Goal: Task Accomplishment & Management: Complete application form

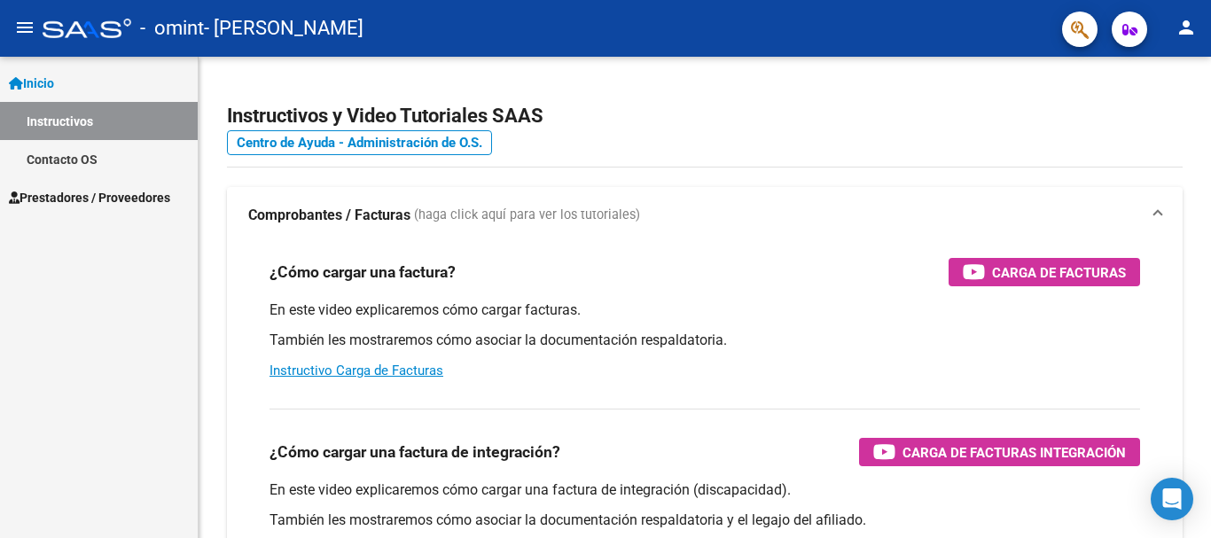
click at [129, 196] on span "Prestadores / Proveedores" at bounding box center [89, 197] width 161 height 19
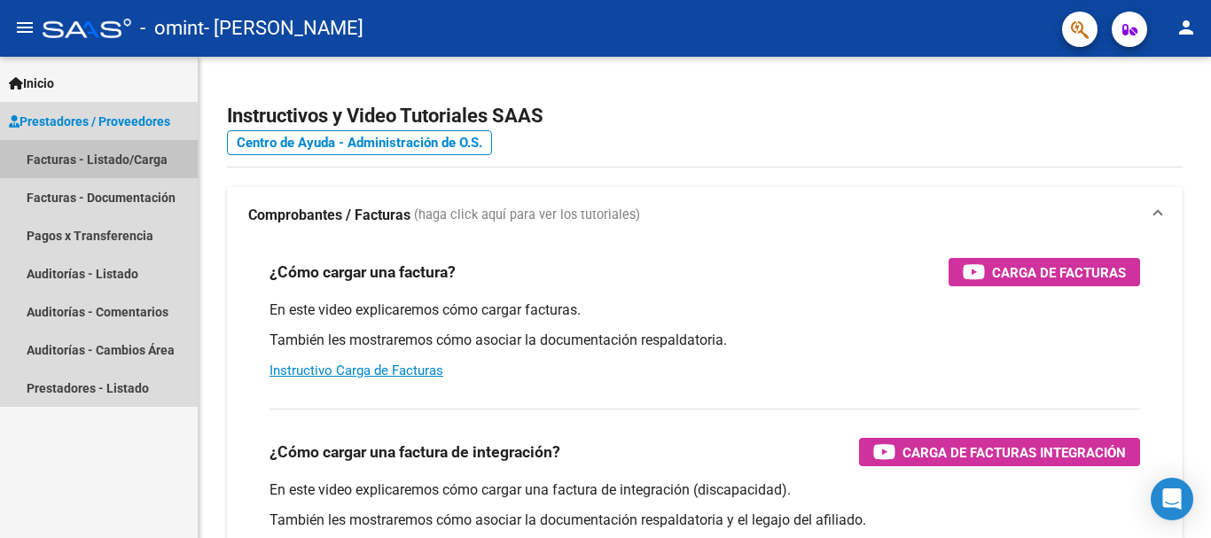
click at [114, 154] on link "Facturas - Listado/Carga" at bounding box center [99, 159] width 198 height 38
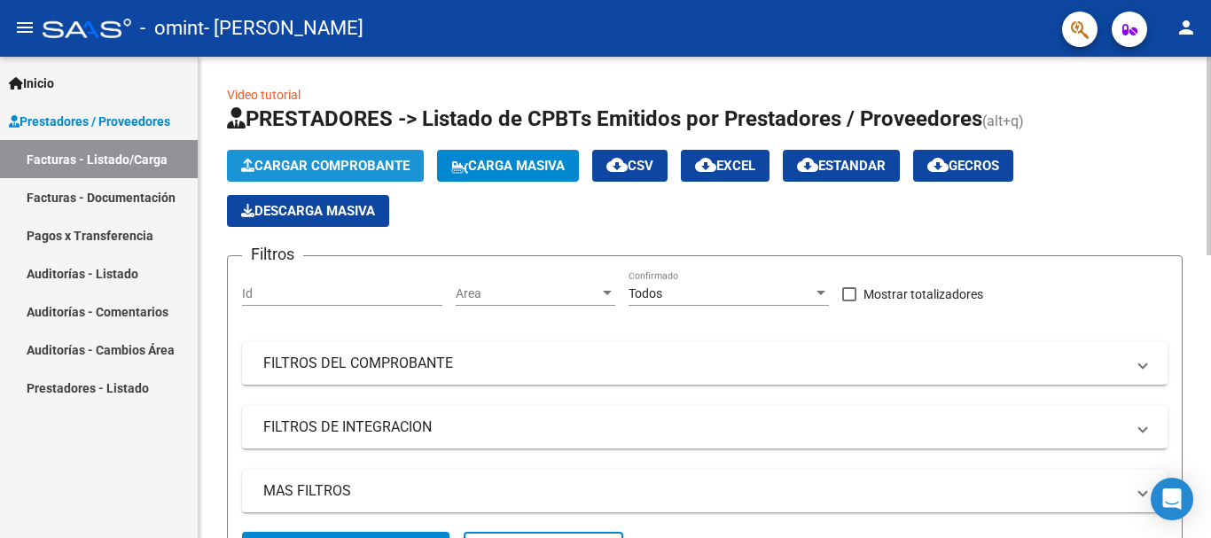
click at [336, 160] on span "Cargar Comprobante" at bounding box center [325, 166] width 168 height 16
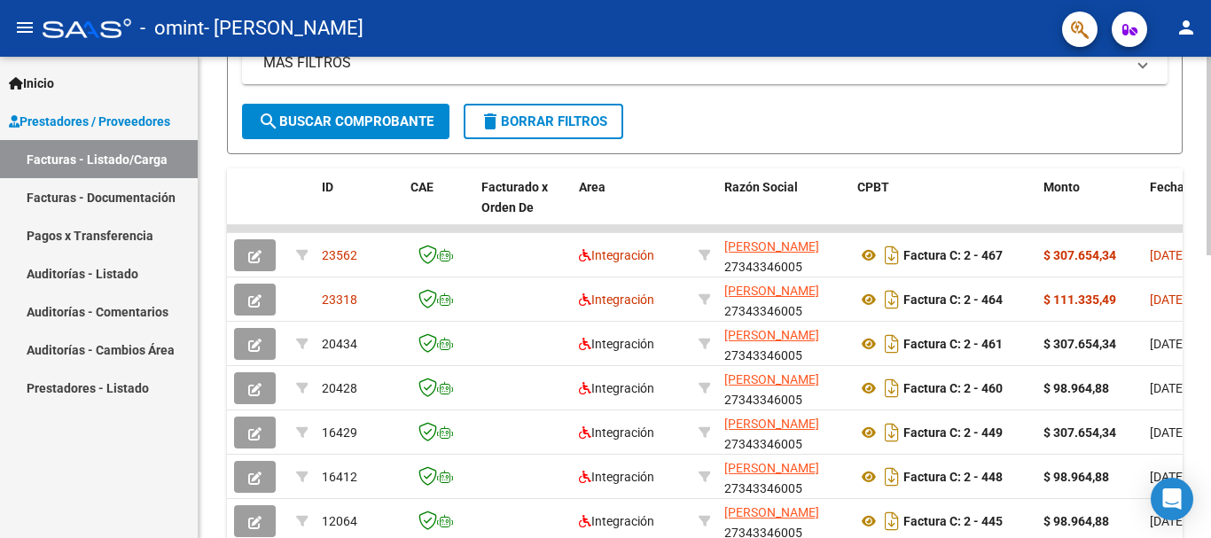
scroll to position [440, 0]
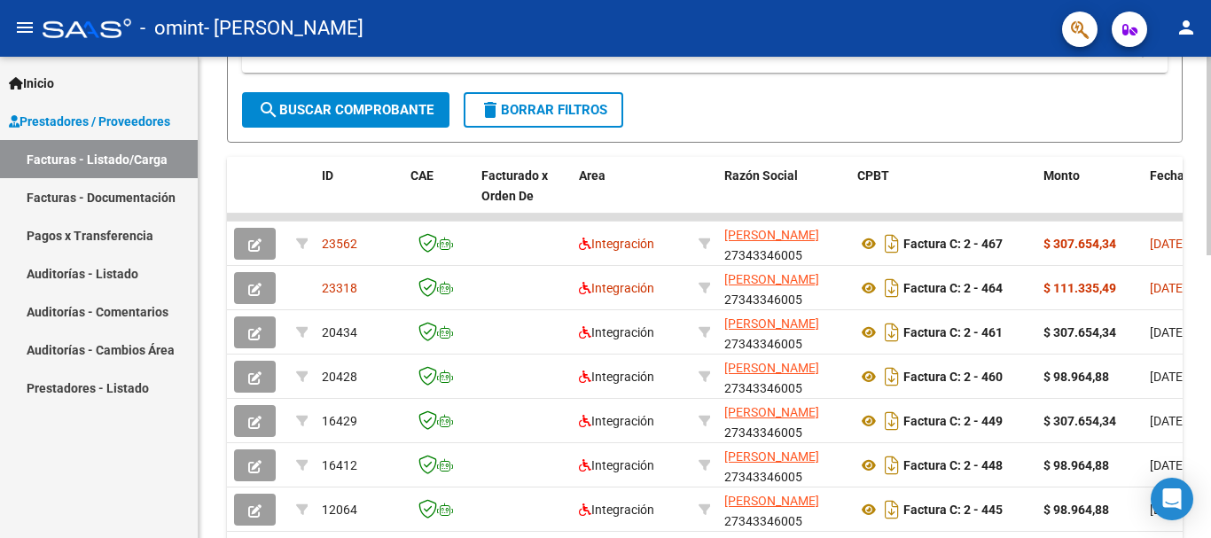
click at [1205, 276] on div "Video tutorial PRESTADORES -> Listado de CPBTs Emitidos por Prestadores / Prove…" at bounding box center [707, 194] width 1016 height 1155
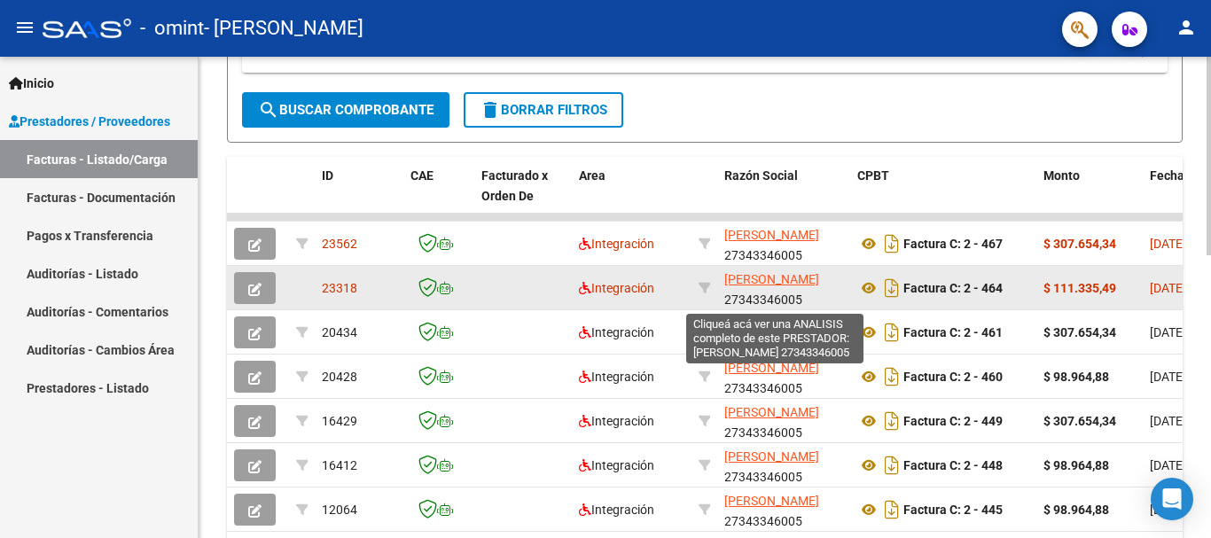
click at [740, 275] on span "[PERSON_NAME]" at bounding box center [771, 279] width 95 height 14
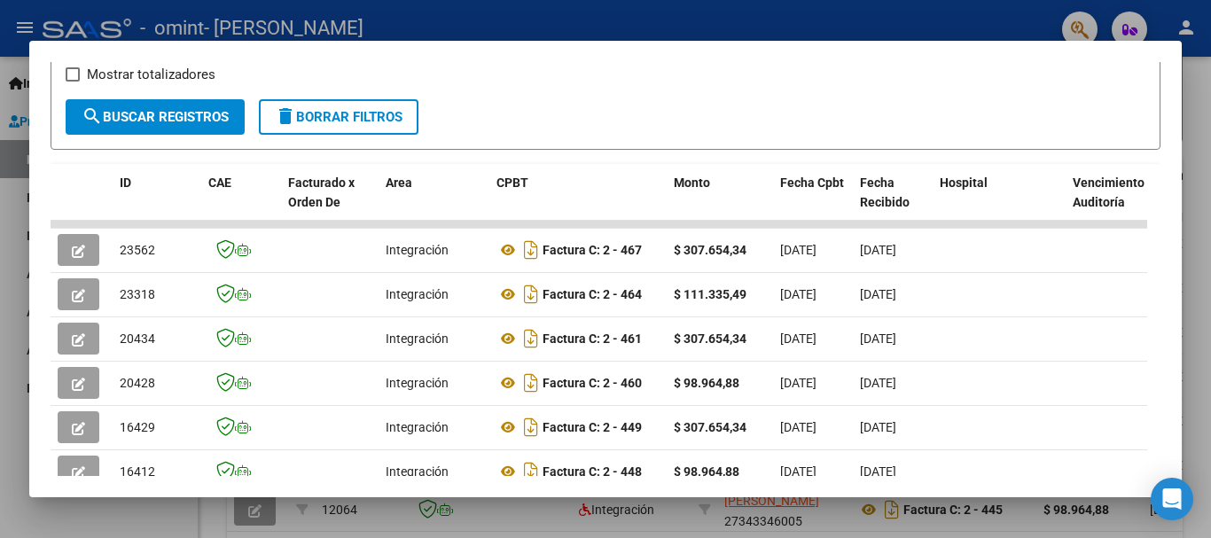
scroll to position [0, 0]
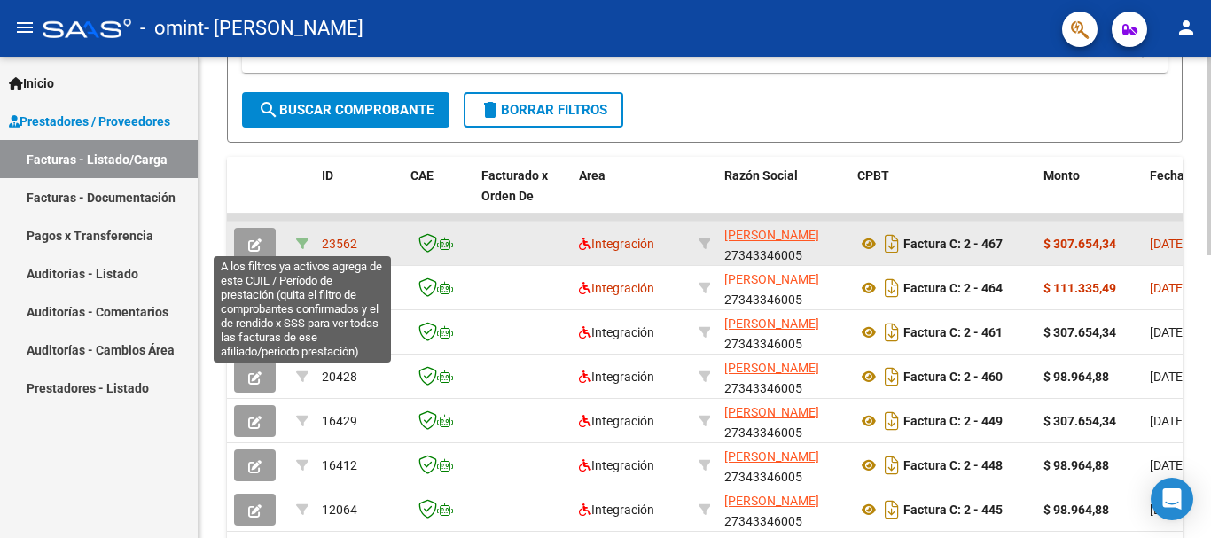
click at [300, 239] on icon at bounding box center [302, 244] width 12 height 12
type input "202509"
type input "27529639754"
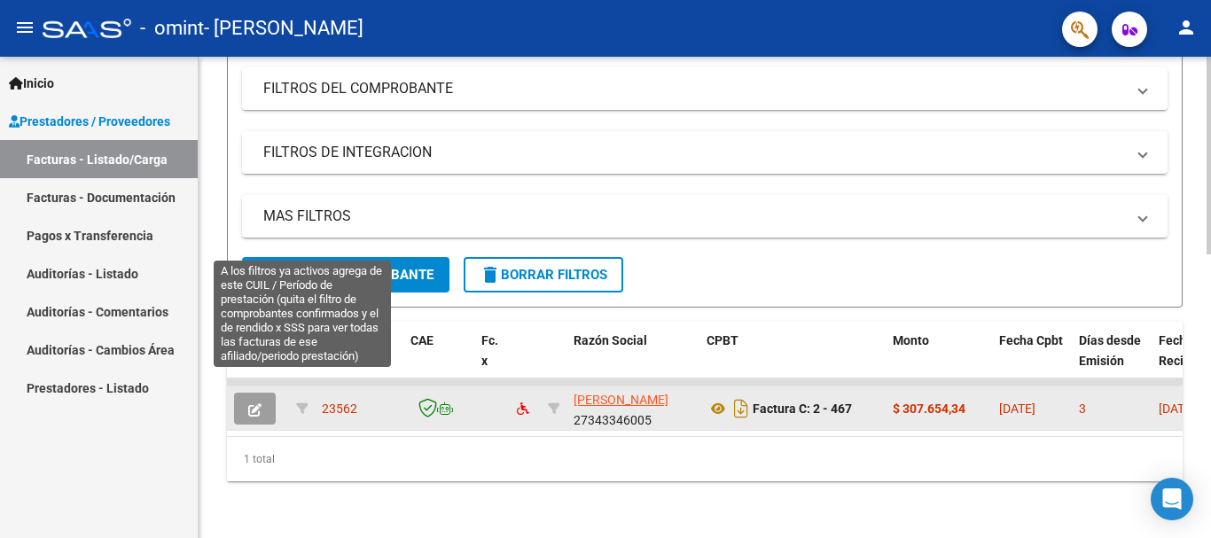
scroll to position [289, 0]
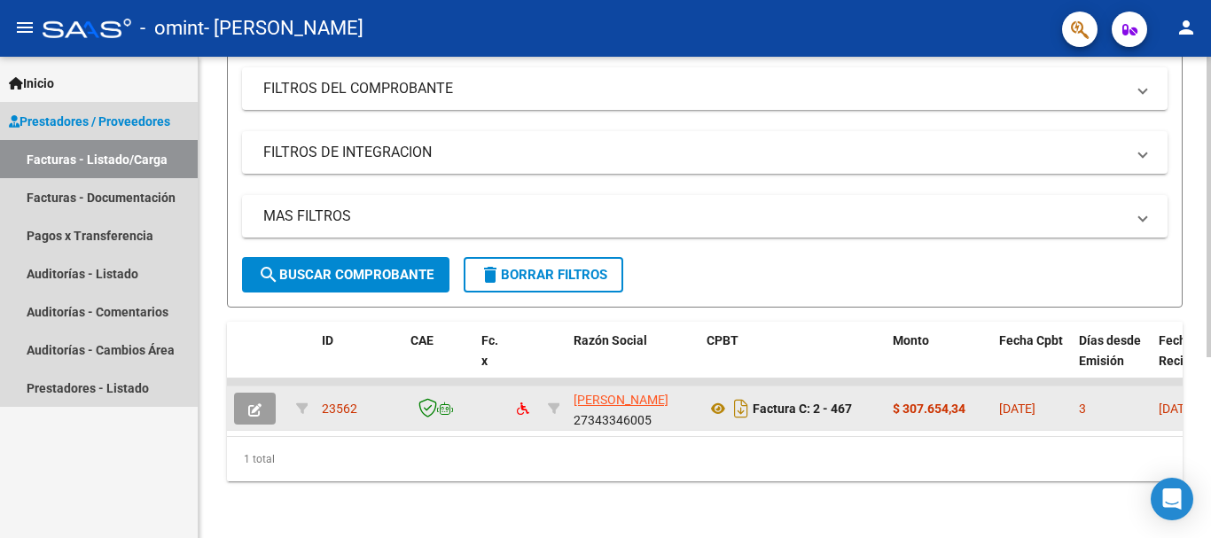
click at [116, 162] on link "Facturas - Listado/Carga" at bounding box center [99, 159] width 198 height 38
click at [116, 160] on link "Facturas - Listado/Carga" at bounding box center [99, 159] width 198 height 38
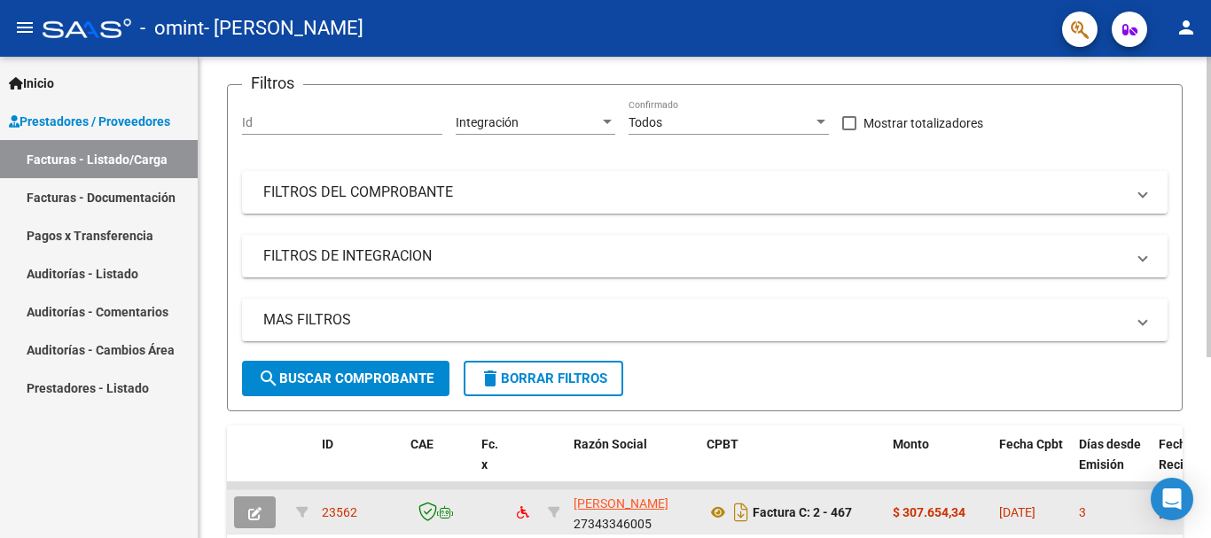
scroll to position [0, 0]
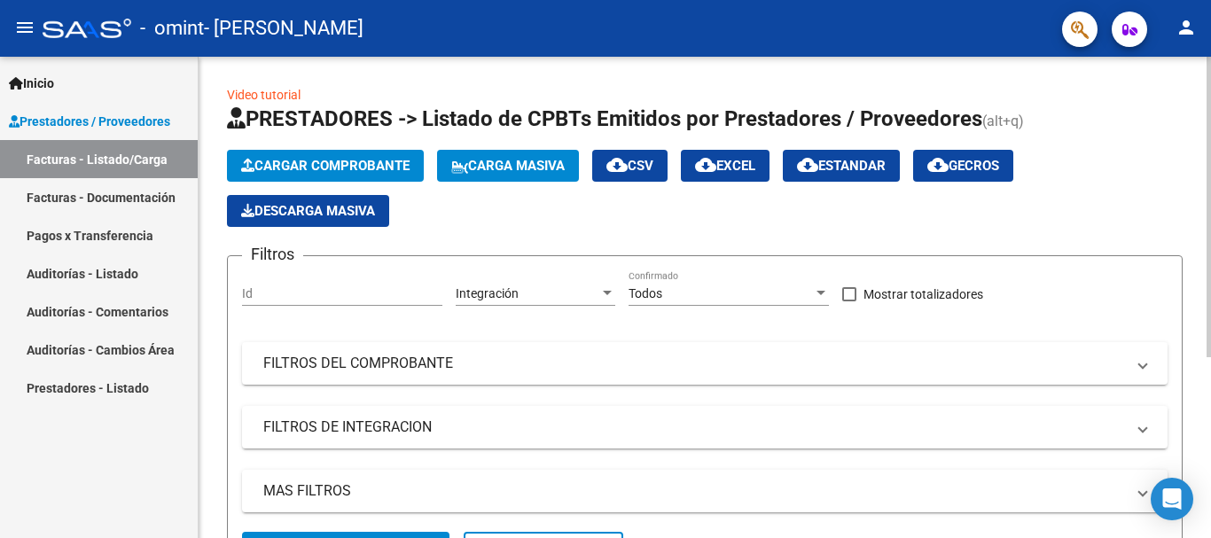
click at [1182, 26] on div "menu - omint - [PERSON_NAME] person Inicio Instructivos Contacto OS Prestadores…" at bounding box center [605, 269] width 1211 height 538
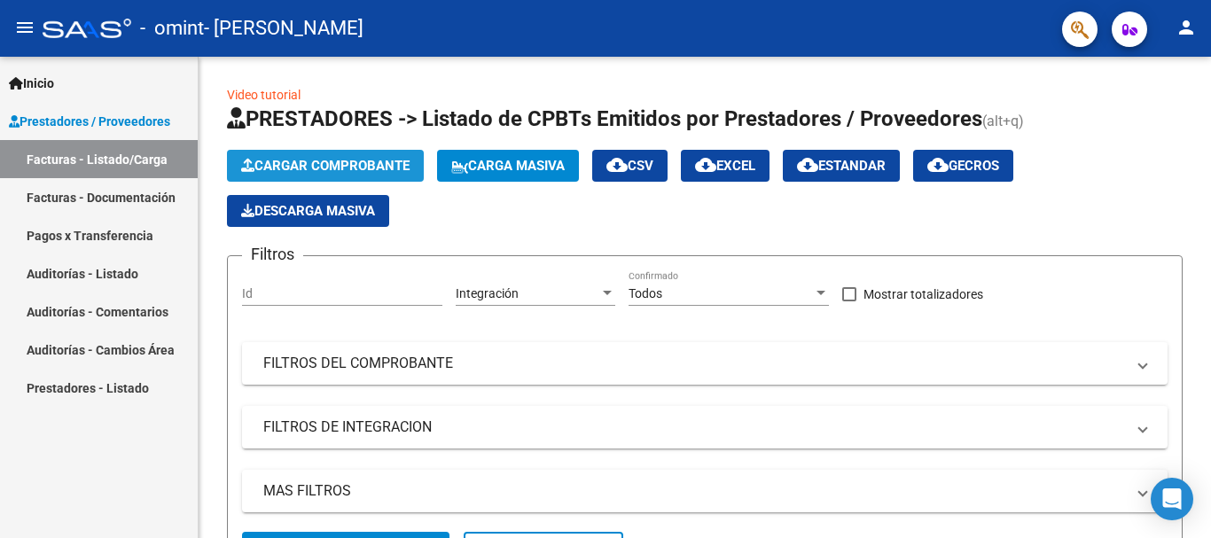
click at [310, 167] on span "Cargar Comprobante" at bounding box center [325, 166] width 168 height 16
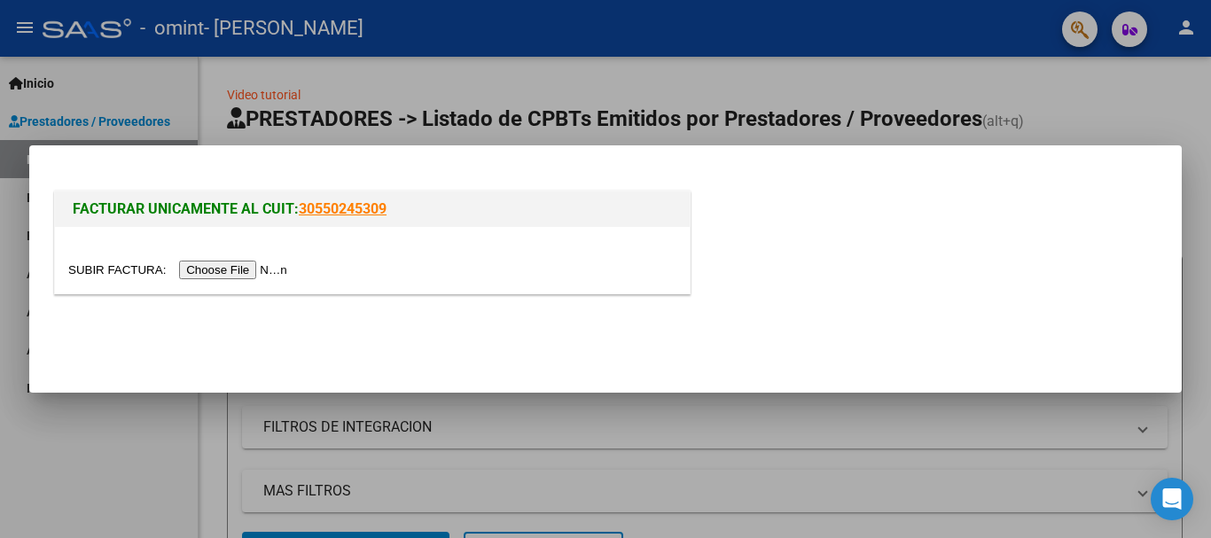
click at [241, 272] on input "file" at bounding box center [180, 270] width 224 height 19
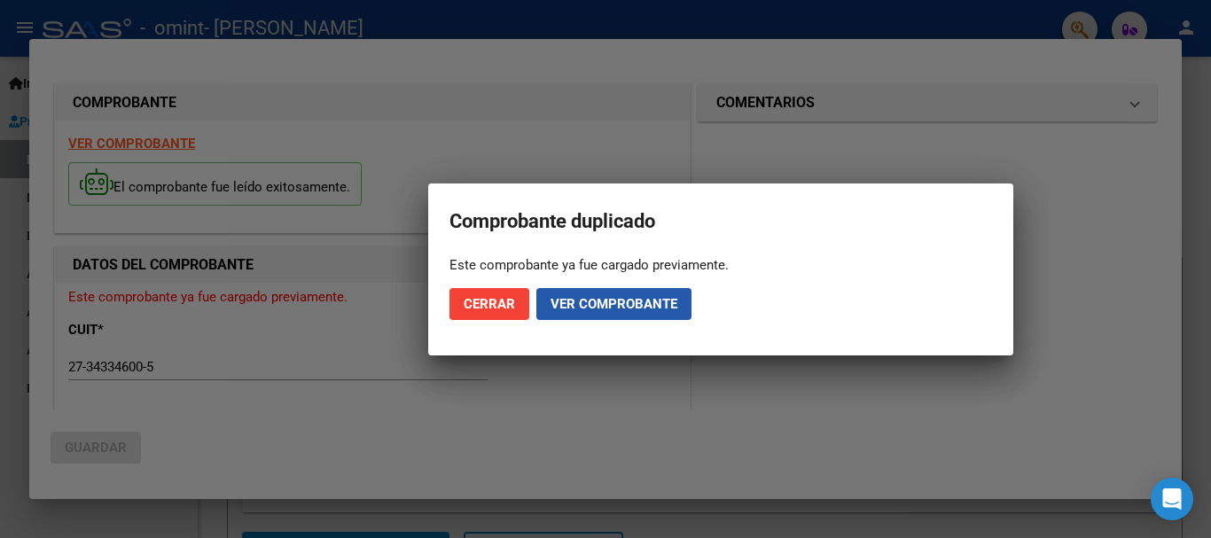
click at [619, 306] on span "Ver comprobante" at bounding box center [613, 304] width 127 height 16
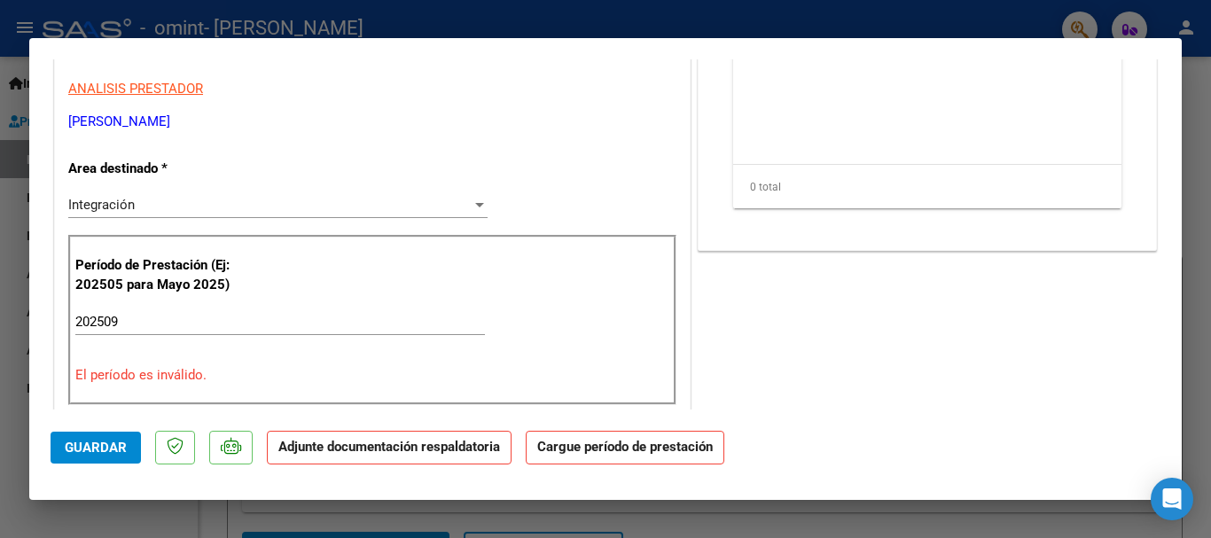
scroll to position [318, 0]
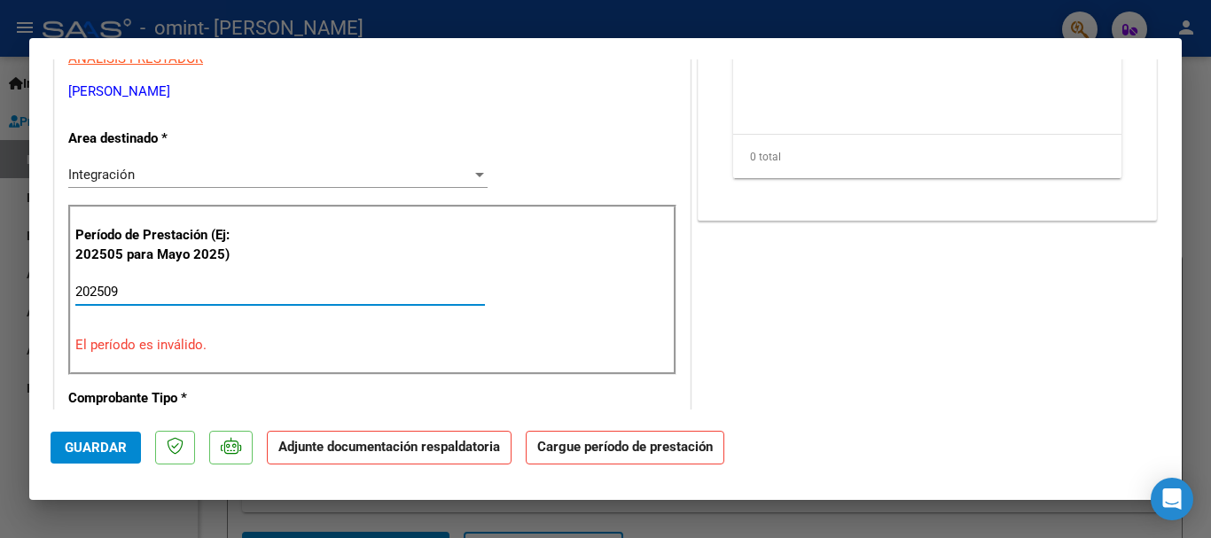
click at [226, 298] on input "202509" at bounding box center [279, 292] width 409 height 16
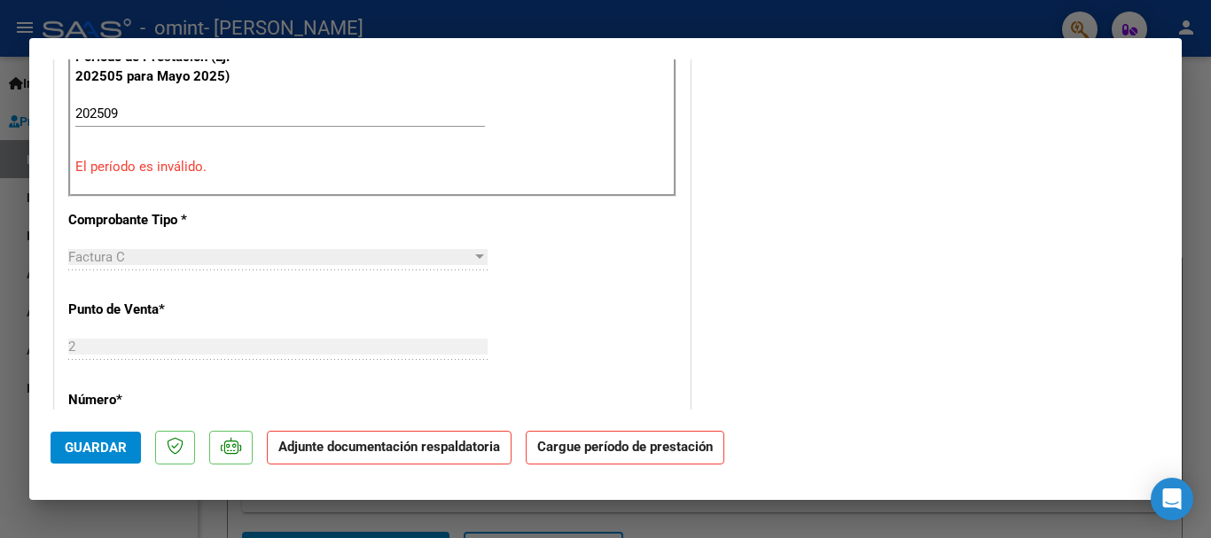
scroll to position [0, 0]
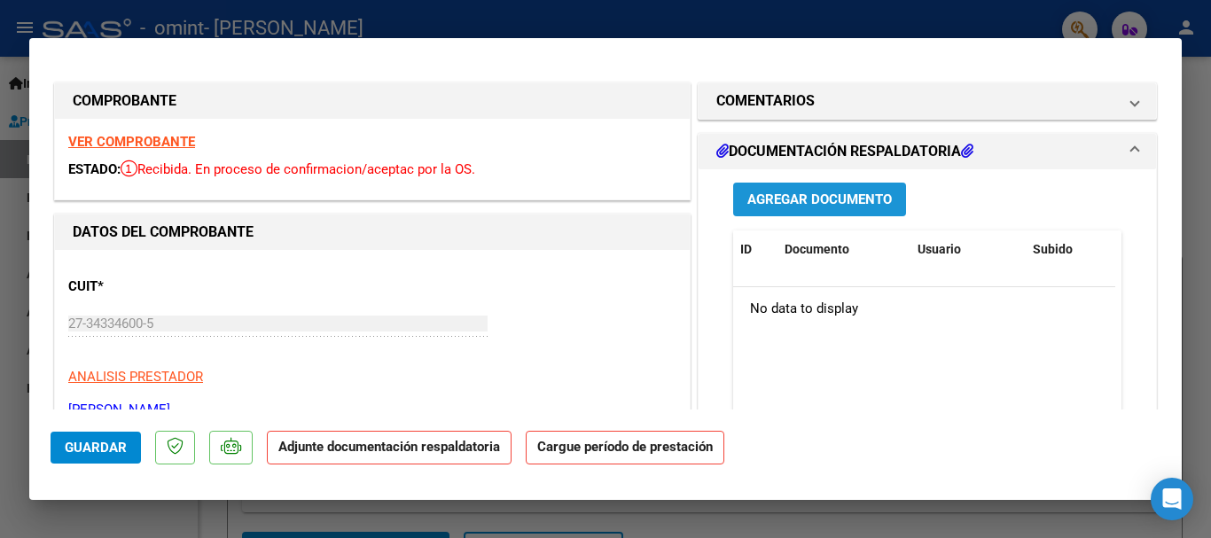
click at [787, 204] on span "Agregar Documento" at bounding box center [819, 200] width 144 height 16
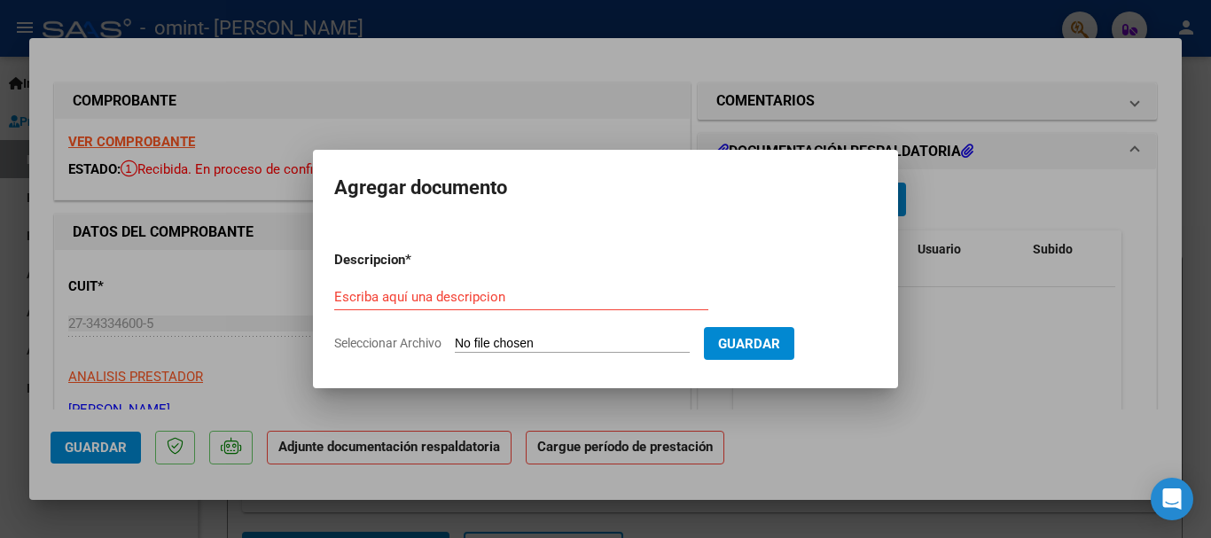
click at [612, 105] on div at bounding box center [605, 269] width 1211 height 538
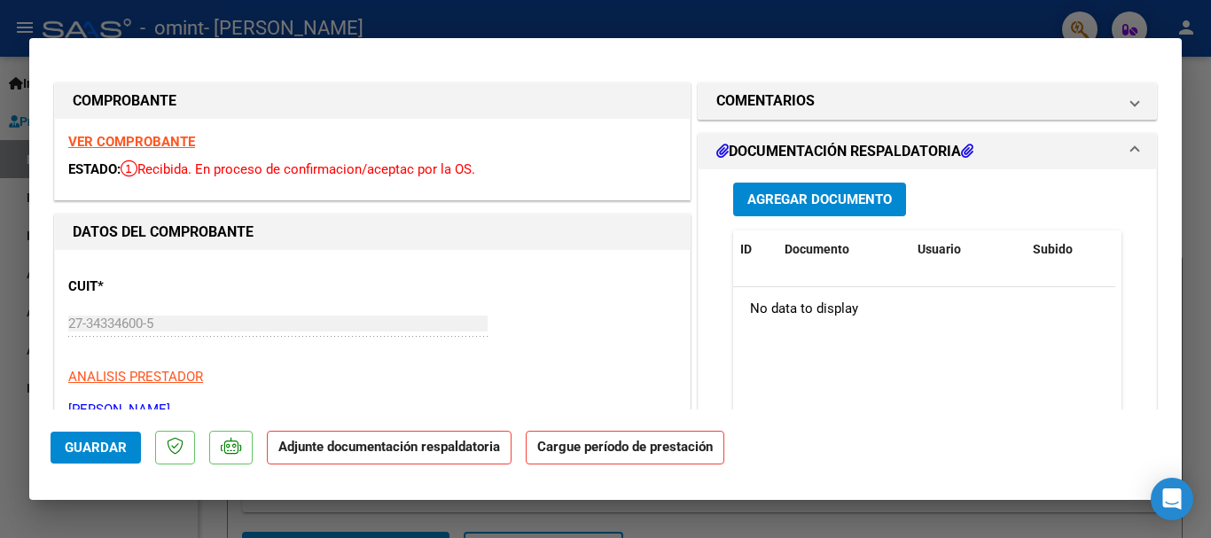
click at [802, 199] on span "Agregar Documento" at bounding box center [819, 200] width 144 height 16
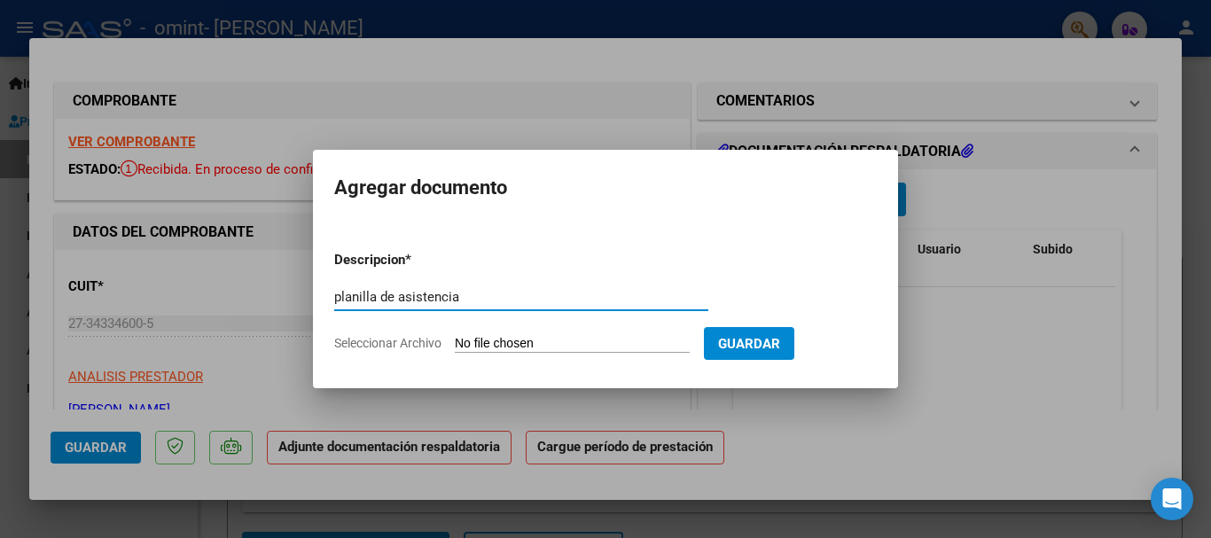
type input "planilla de asistencia"
click at [568, 339] on input "Seleccionar Archivo" at bounding box center [572, 344] width 235 height 17
type input "C:\fakepath\CamScanner [DATE] 17.25 (5).pdf"
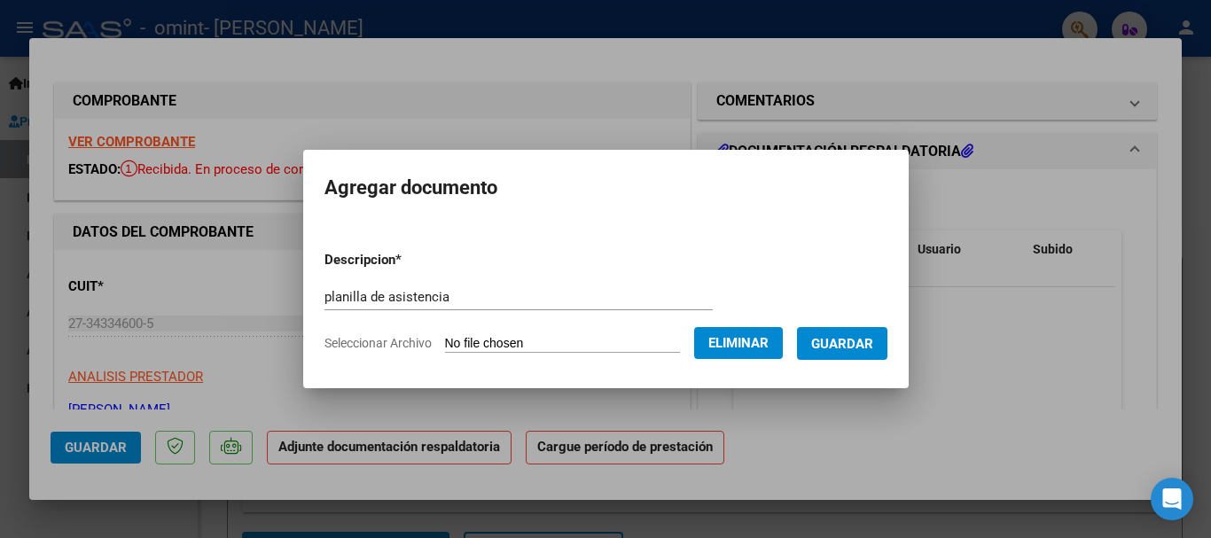
click at [846, 343] on span "Guardar" at bounding box center [842, 344] width 62 height 16
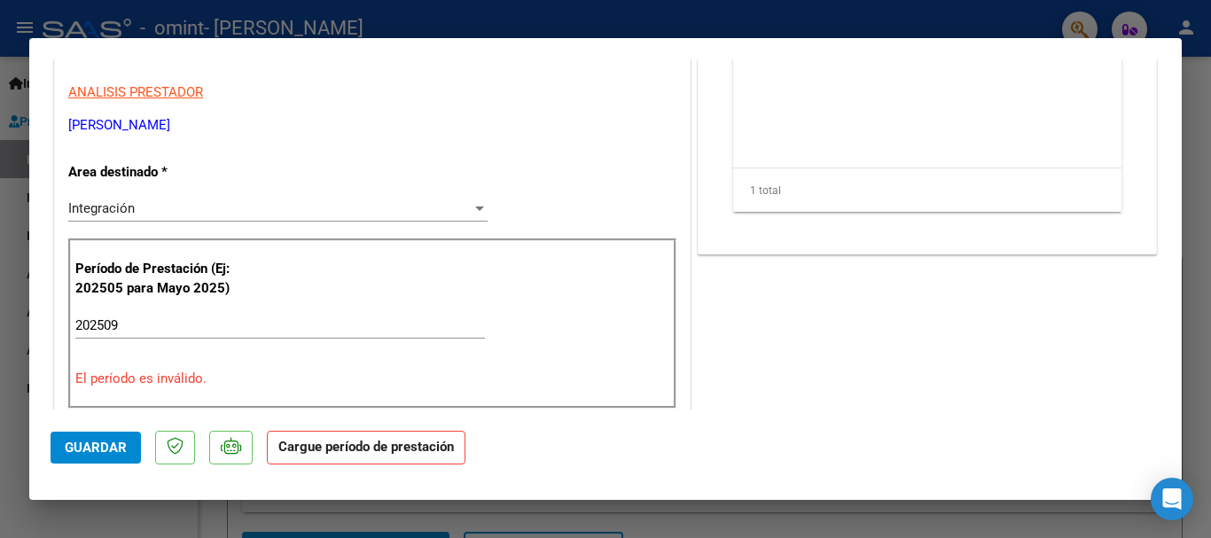
scroll to position [327, 0]
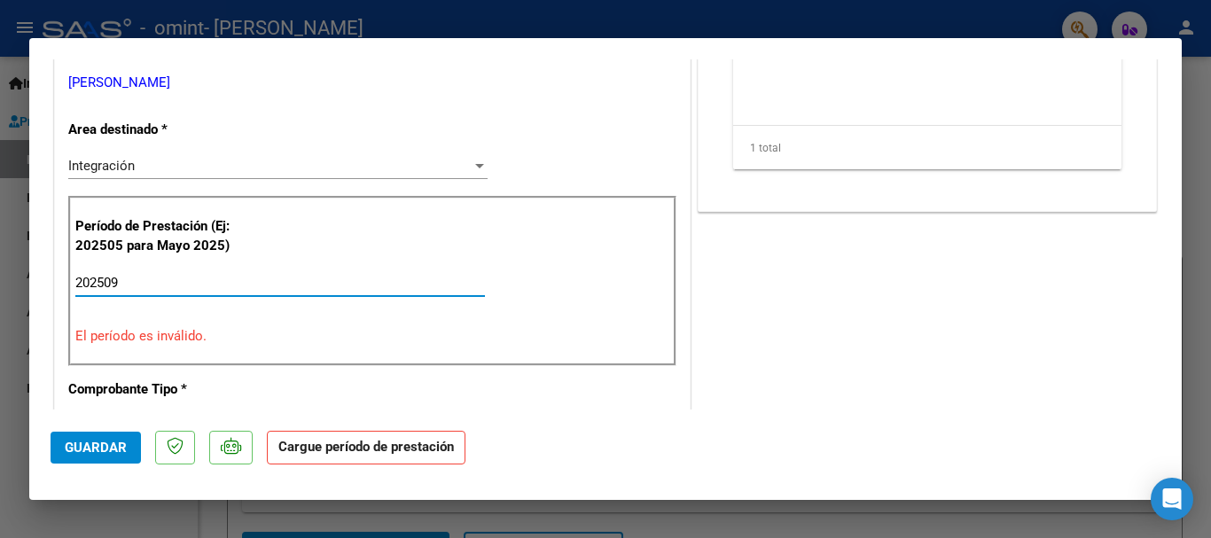
click at [128, 284] on input "202509" at bounding box center [279, 283] width 409 height 16
type input "2"
type input "202509"
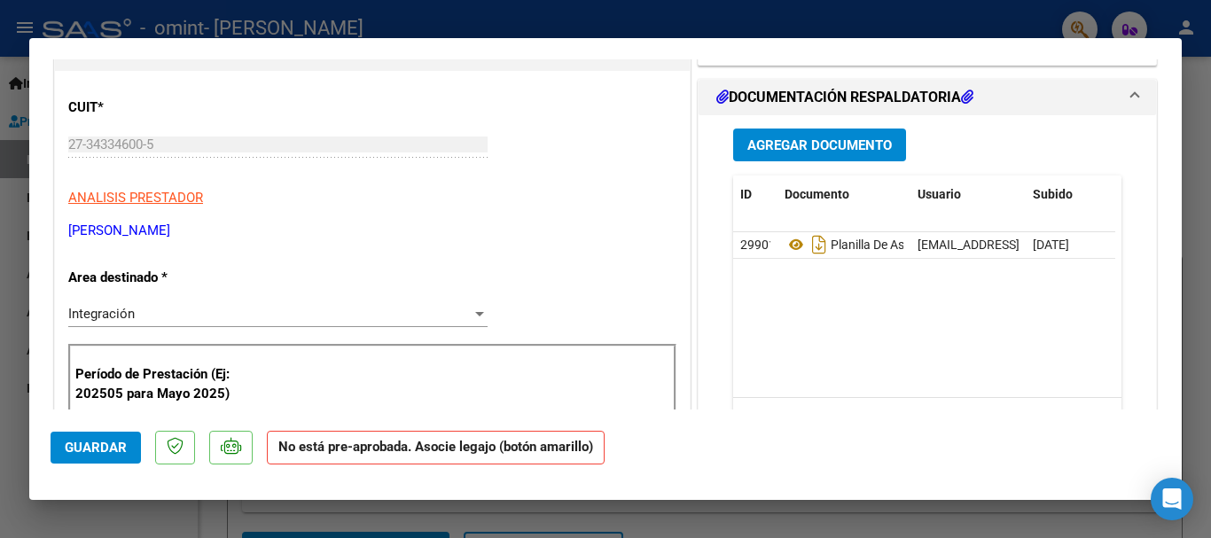
scroll to position [0, 0]
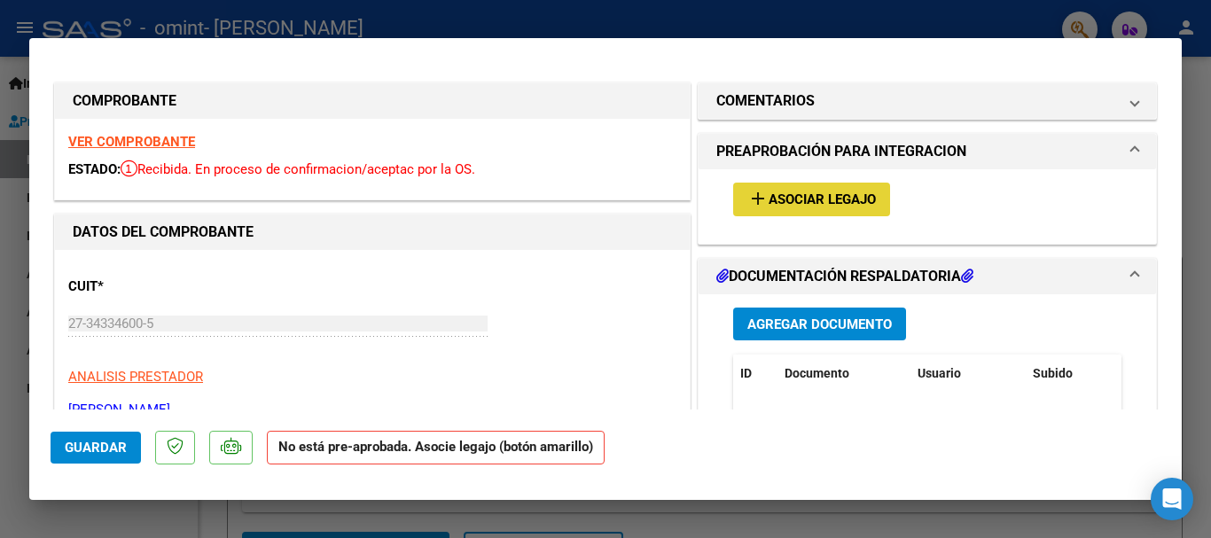
click at [817, 194] on span "Asociar Legajo" at bounding box center [821, 200] width 107 height 16
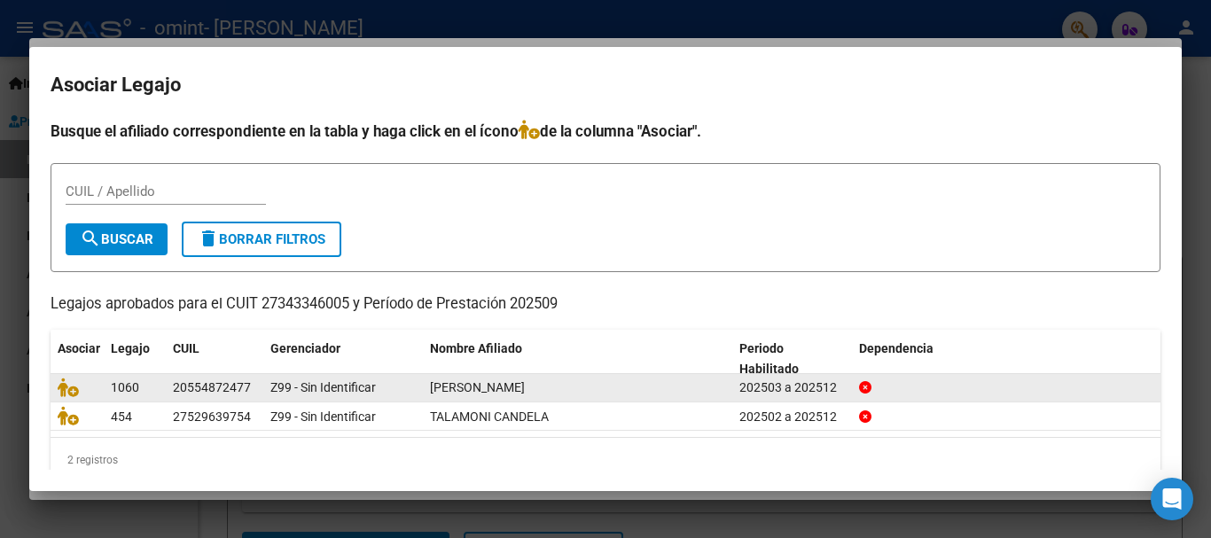
click at [201, 385] on div "20554872477" at bounding box center [212, 388] width 78 height 20
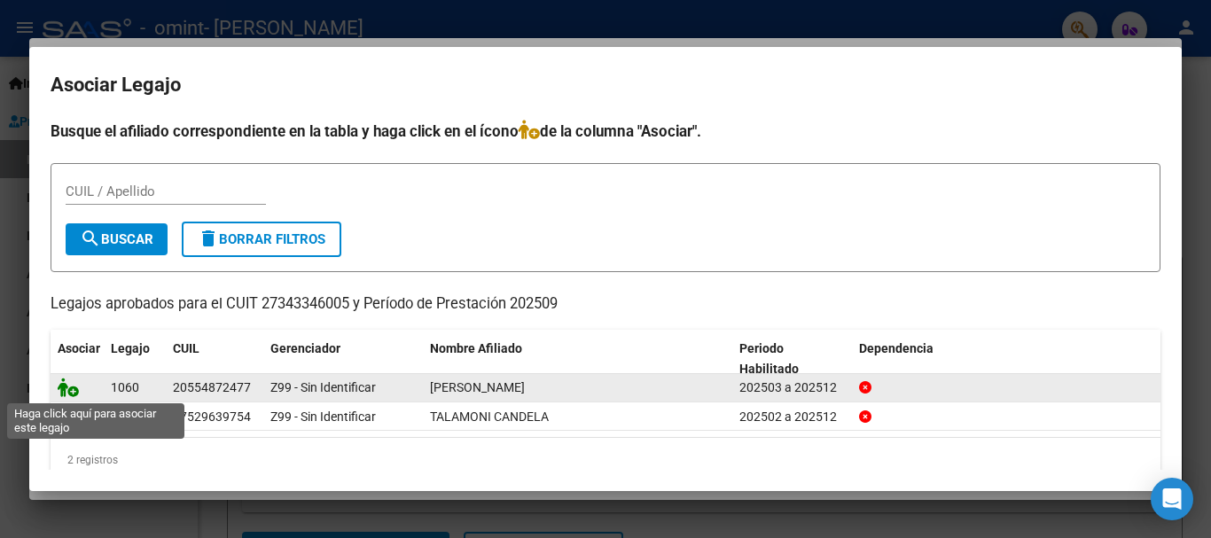
click at [71, 388] on icon at bounding box center [68, 387] width 21 height 19
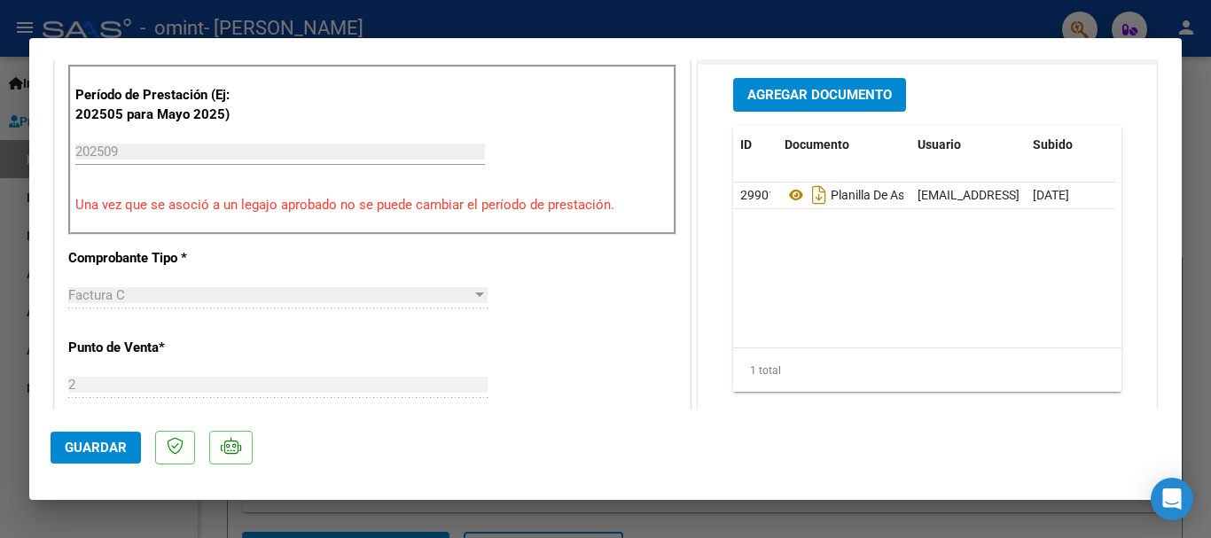
scroll to position [518, 0]
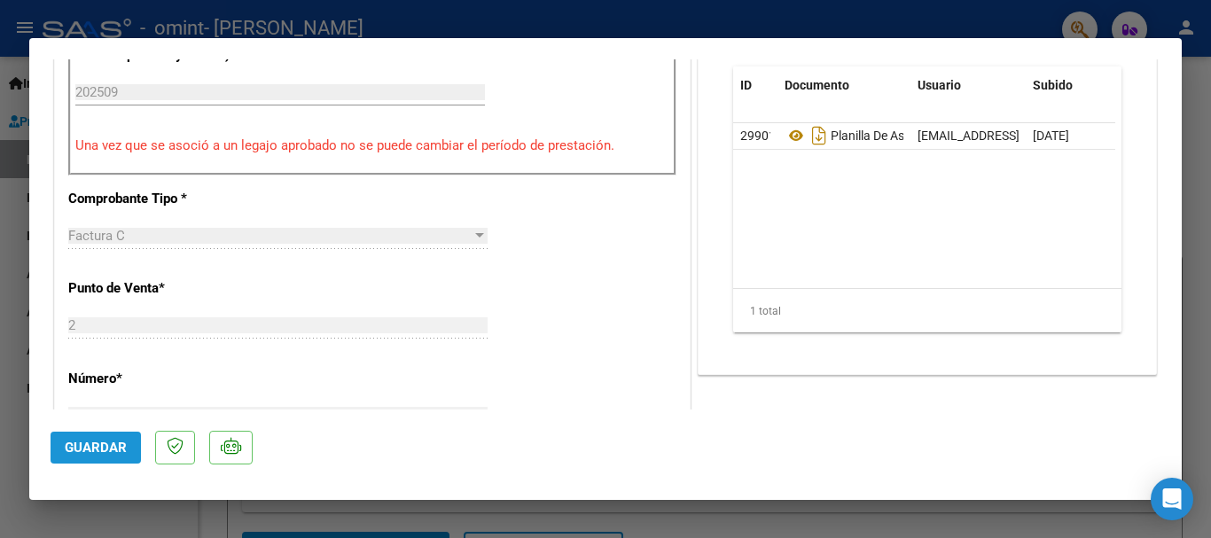
click at [111, 445] on span "Guardar" at bounding box center [96, 448] width 62 height 16
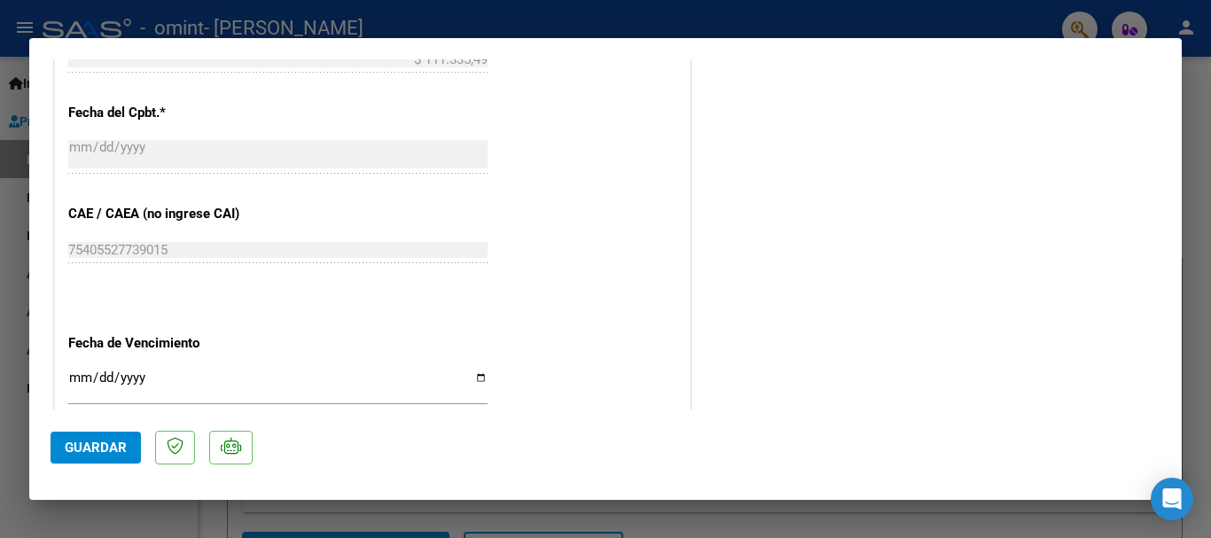
scroll to position [1171, 0]
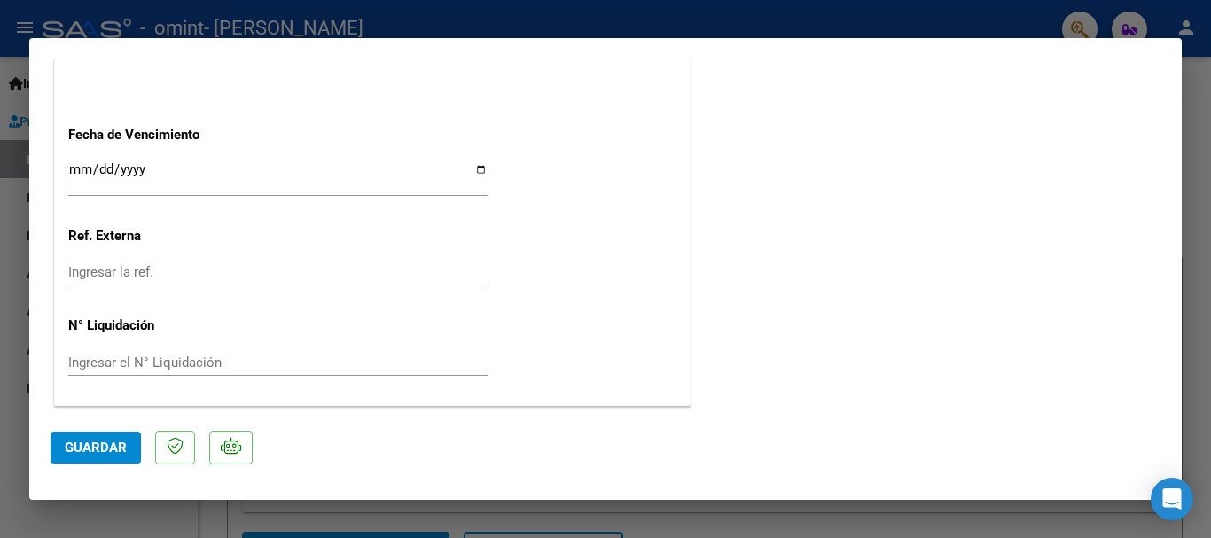
type input "$ 0,00"
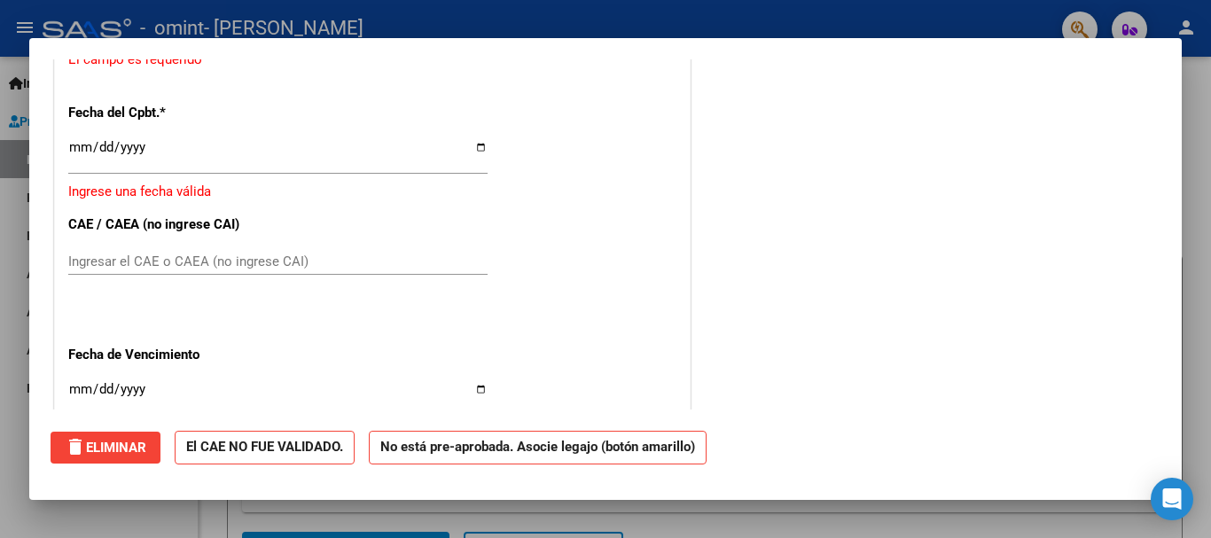
scroll to position [1202, 0]
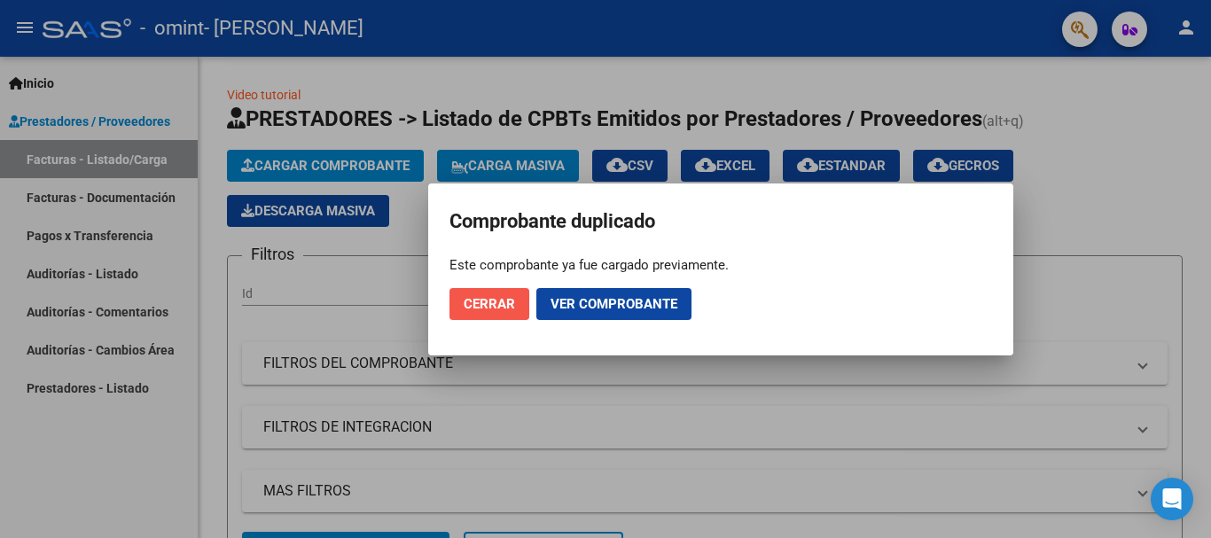
click at [487, 298] on span "Cerrar" at bounding box center [488, 304] width 51 height 16
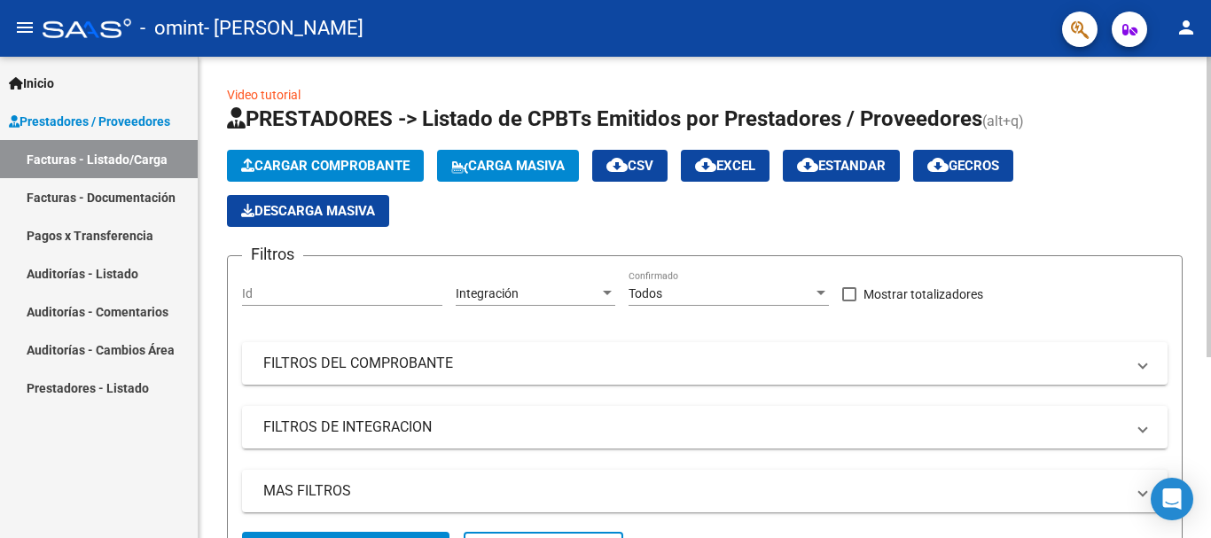
drag, startPoint x: 1205, startPoint y: 125, endPoint x: 1210, endPoint y: 146, distance: 21.7
click at [1210, 146] on div "Video tutorial PRESTADORES -> Listado de CPBTs Emitidos por Prestadores / Prove…" at bounding box center [707, 435] width 1016 height 756
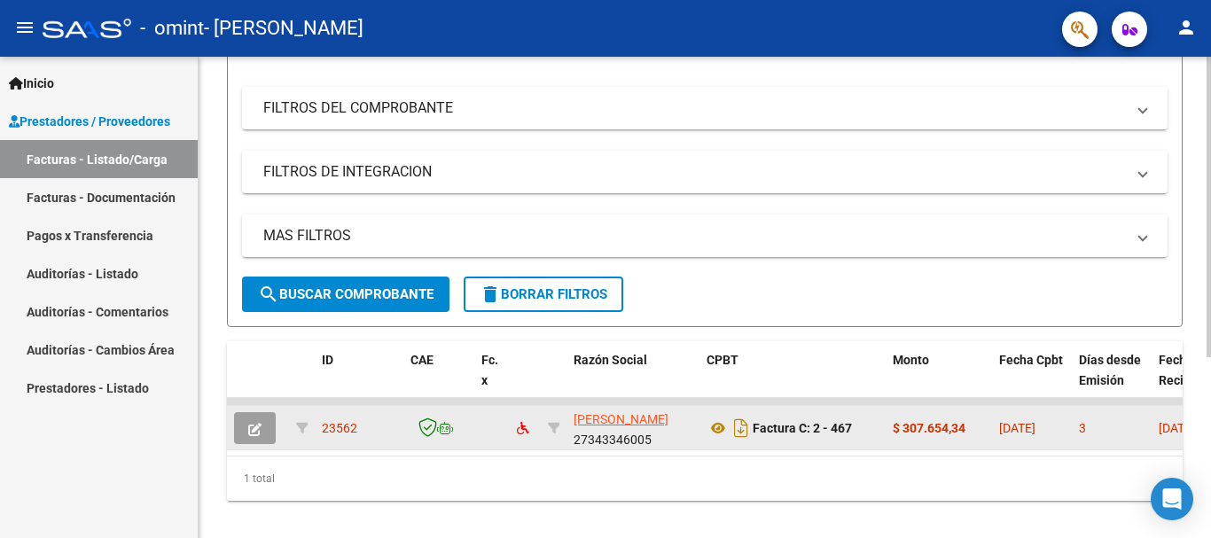
scroll to position [289, 0]
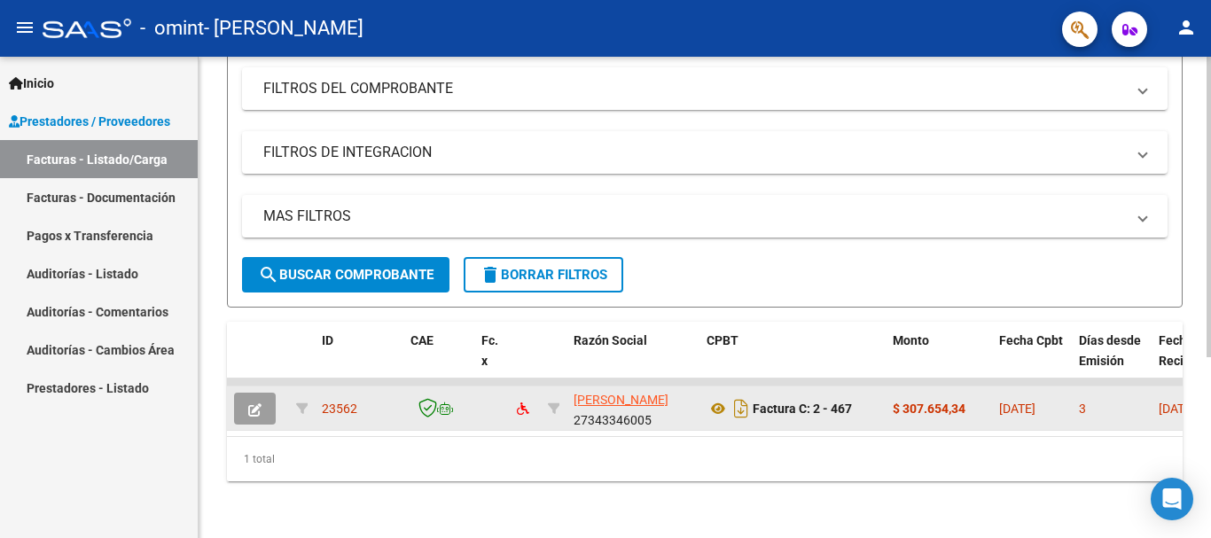
click at [1210, 340] on div at bounding box center [1208, 388] width 4 height 300
click at [715, 241] on div "MAS FILTROS Todos Con Doc. Respaldatoria Todos Con Trazabilidad Todos Asociado …" at bounding box center [704, 226] width 925 height 62
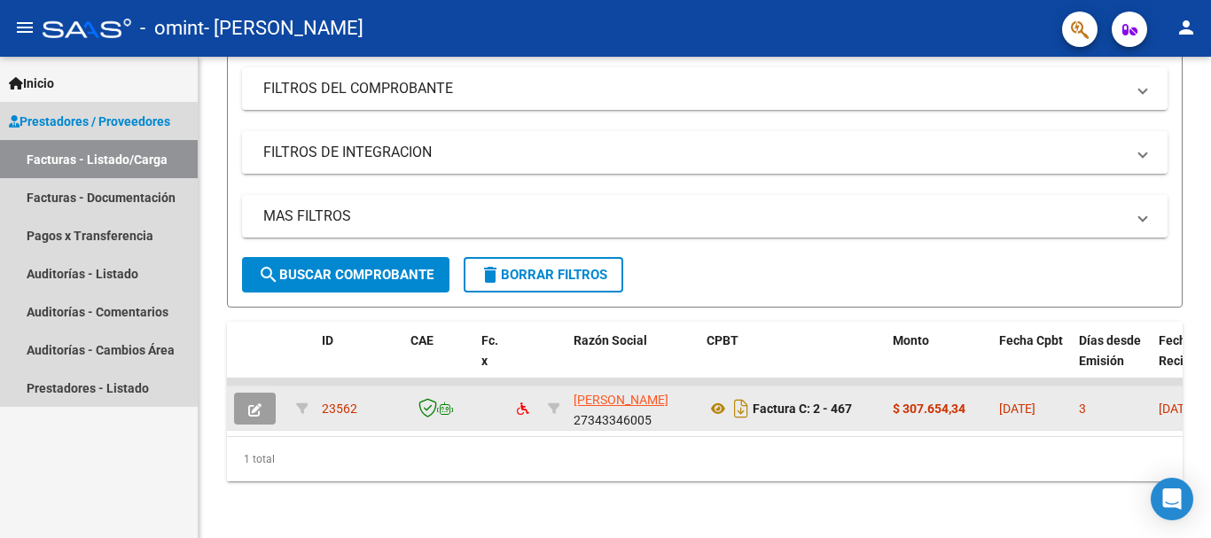
click at [94, 156] on link "Facturas - Listado/Carga" at bounding box center [99, 159] width 198 height 38
click at [60, 161] on link "Facturas - Listado/Carga" at bounding box center [99, 159] width 198 height 38
click at [60, 205] on link "Facturas - Documentación" at bounding box center [99, 197] width 198 height 38
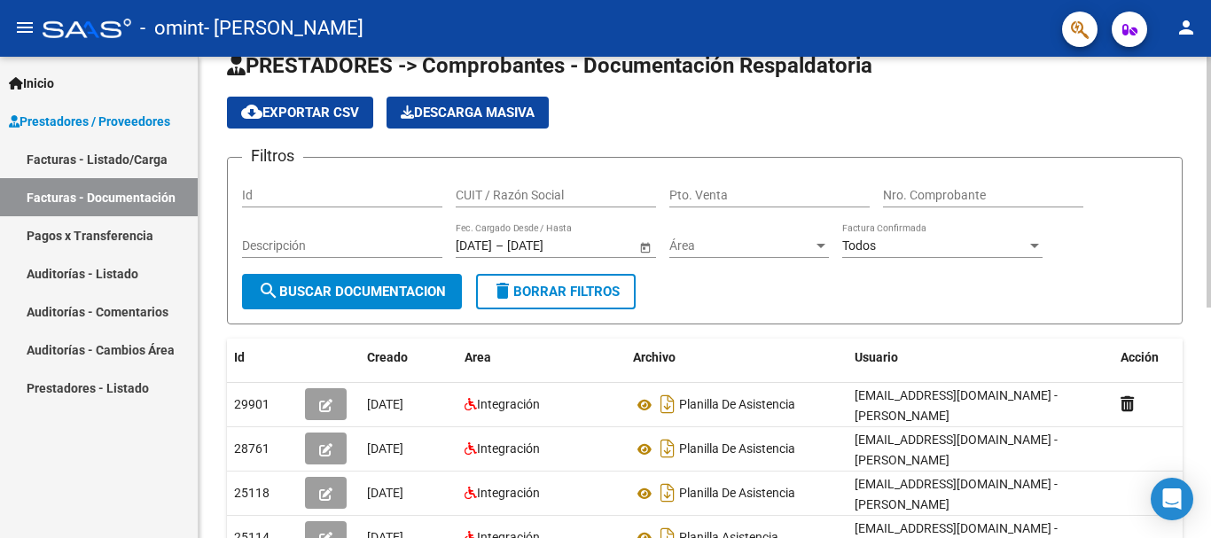
scroll to position [44, 0]
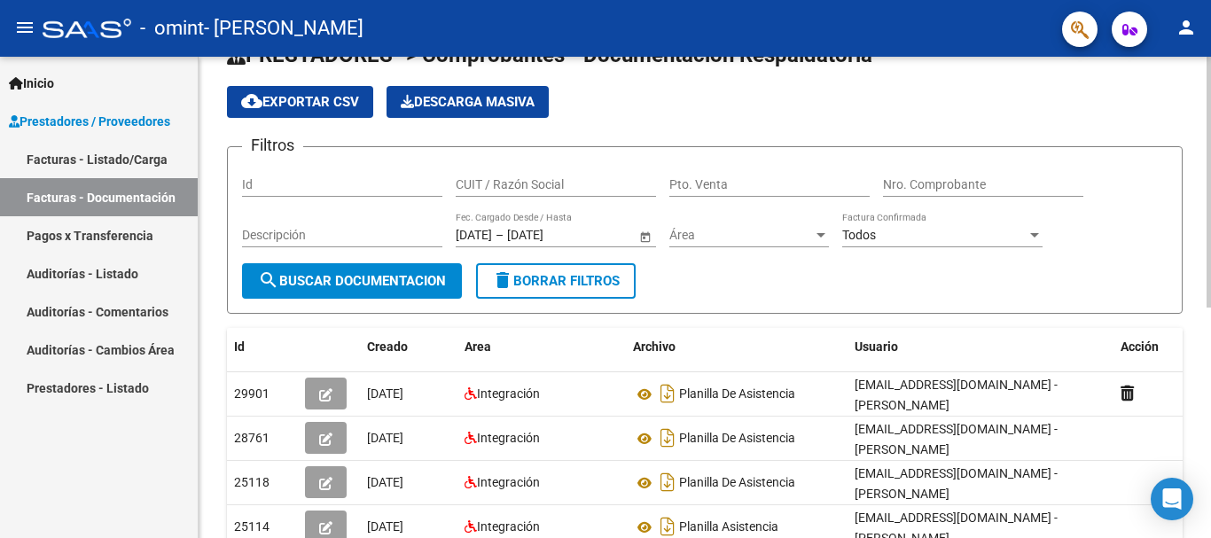
click at [1209, 206] on div at bounding box center [1208, 206] width 4 height 251
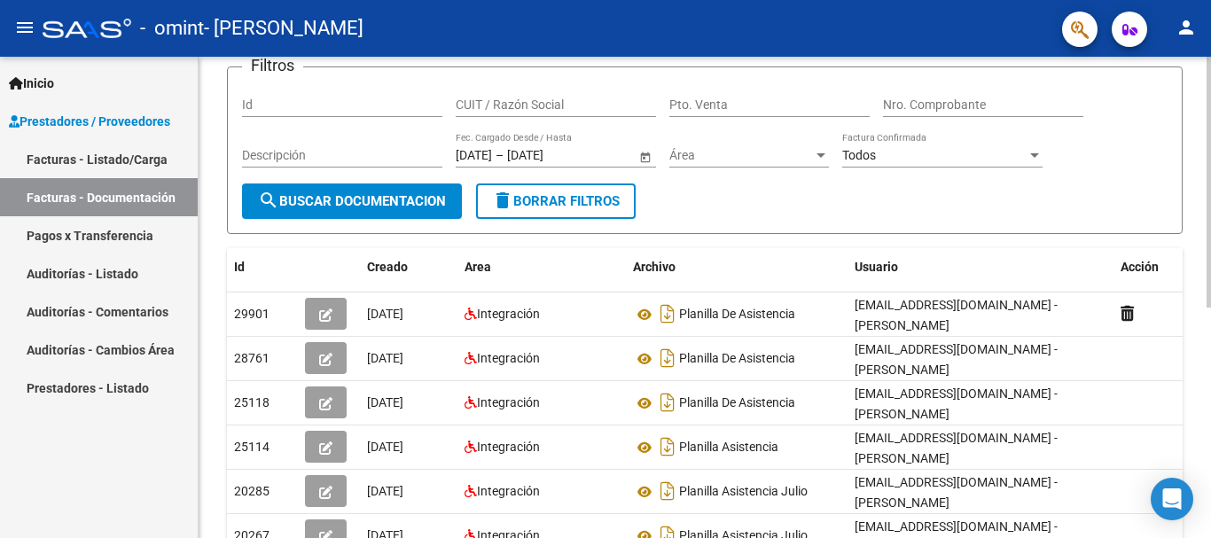
scroll to position [184, 0]
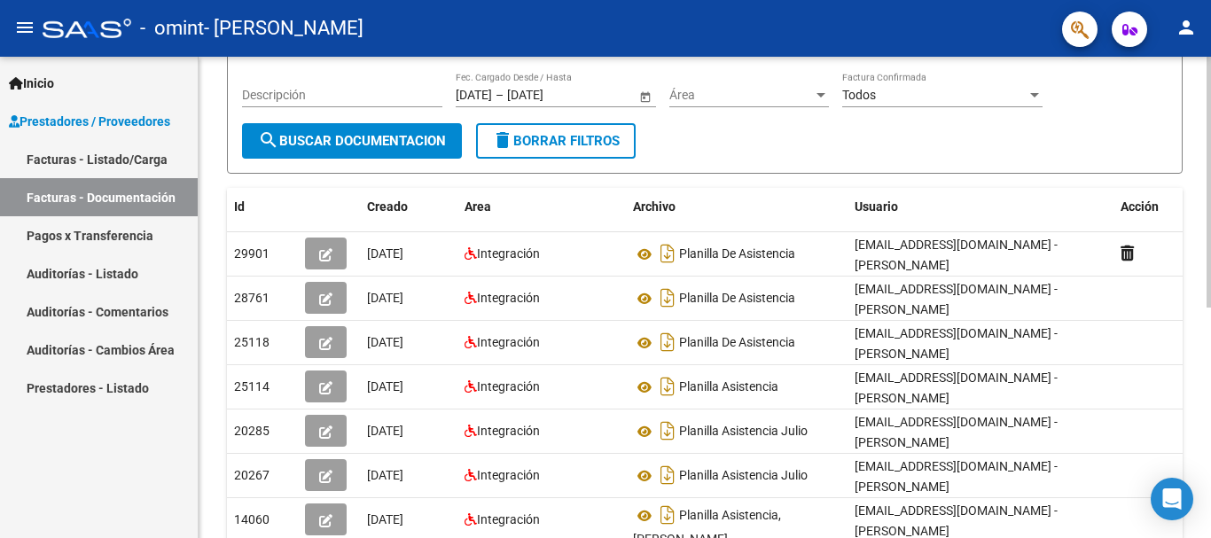
click at [1202, 285] on div "PRESTADORES -> Comprobantes - Documentación Respaldatoria cloud_download Export…" at bounding box center [707, 327] width 1016 height 910
drag, startPoint x: 1202, startPoint y: 285, endPoint x: 1200, endPoint y: 253, distance: 32.8
click at [1199, 253] on div "PRESTADORES -> Comprobantes - Documentación Respaldatoria cloud_download Export…" at bounding box center [705, 327] width 1012 height 910
click at [1200, 253] on div "PRESTADORES -> Comprobantes - Documentación Respaldatoria cloud_download Export…" at bounding box center [705, 327] width 1012 height 910
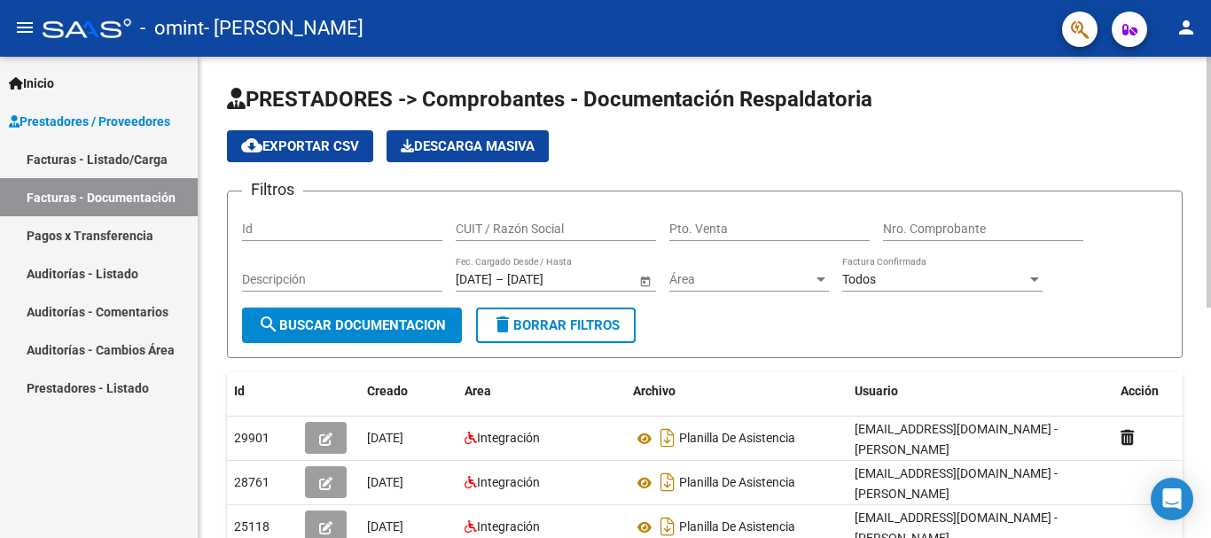
click at [1210, 89] on div at bounding box center [1208, 297] width 4 height 481
click at [1210, 89] on div at bounding box center [1208, 182] width 4 height 251
